Goal: Task Accomplishment & Management: Use online tool/utility

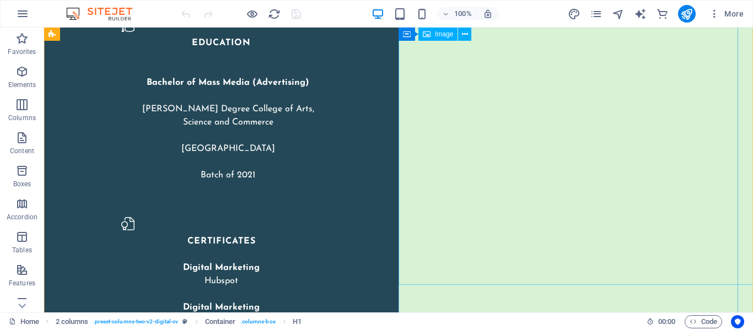
scroll to position [3569, 0]
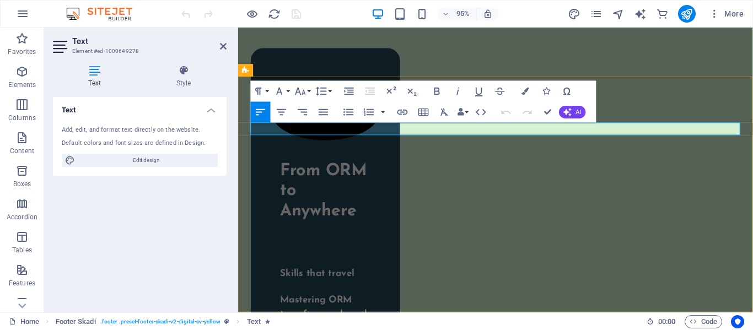
scroll to position [3696, 0]
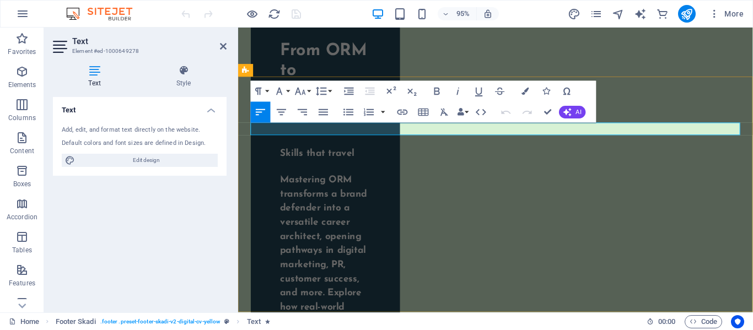
copy span "Contact Now - [PHONE_NUMBER]"
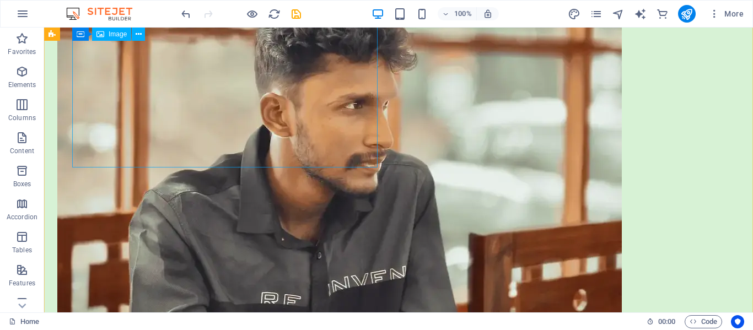
scroll to position [812, 0]
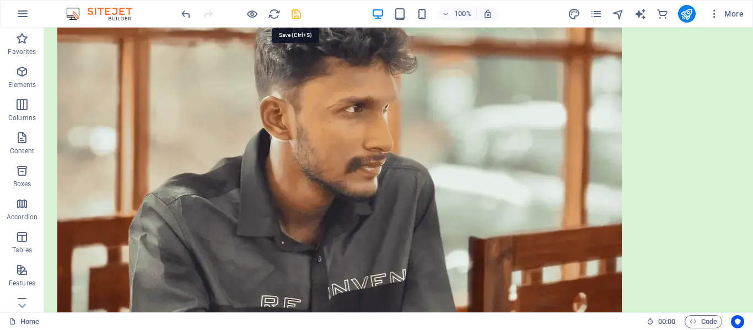
click at [292, 10] on icon "save" at bounding box center [296, 14] width 13 height 13
checkbox input "false"
click at [679, 10] on button "publish" at bounding box center [687, 14] width 18 height 18
